Goal: Find contact information

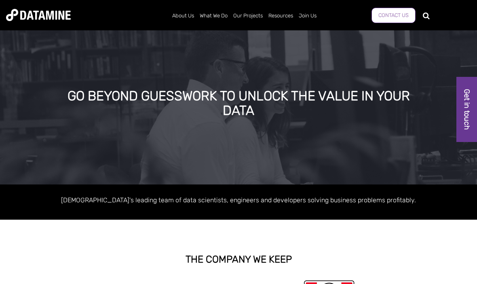
click at [399, 17] on link "Contact Us" at bounding box center [394, 15] width 44 height 15
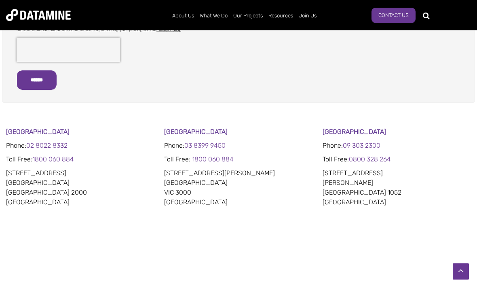
scroll to position [397, 0]
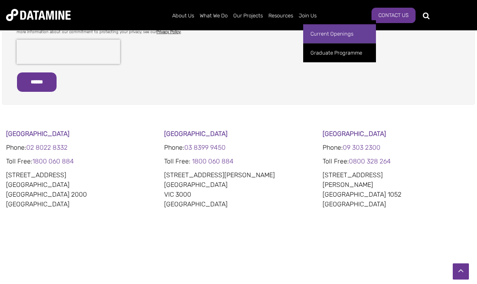
click at [341, 32] on link "Current Openings" at bounding box center [339, 33] width 73 height 19
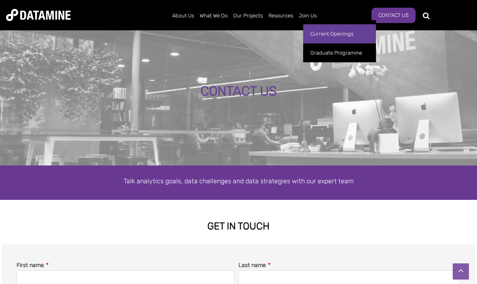
scroll to position [0, 0]
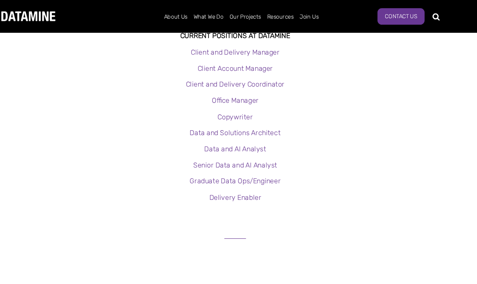
scroll to position [241, 0]
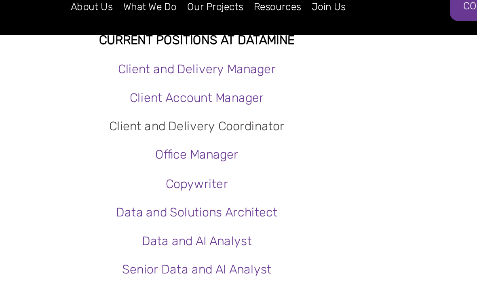
click at [193, 74] on link "Client and Delivery Coordinator" at bounding box center [239, 78] width 92 height 8
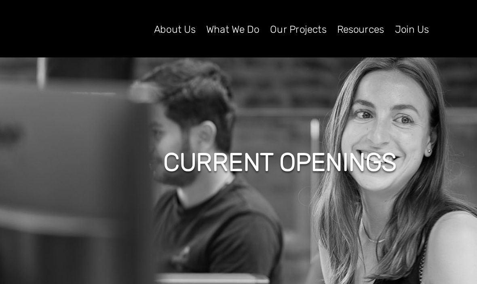
scroll to position [0, 0]
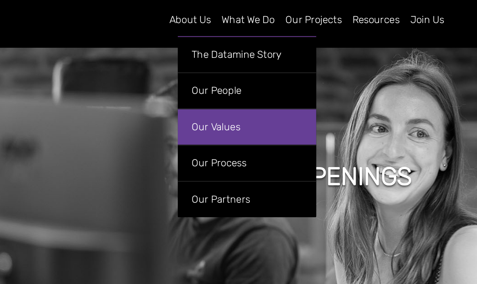
click at [177, 64] on link "Our Values" at bounding box center [213, 71] width 73 height 19
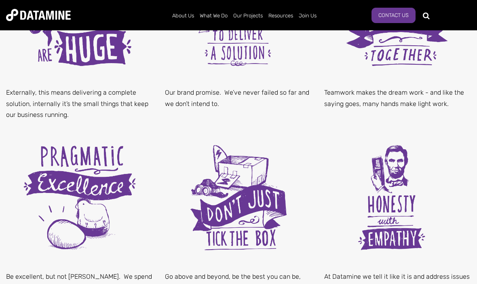
scroll to position [334, 0]
